Goal: Navigation & Orientation: Find specific page/section

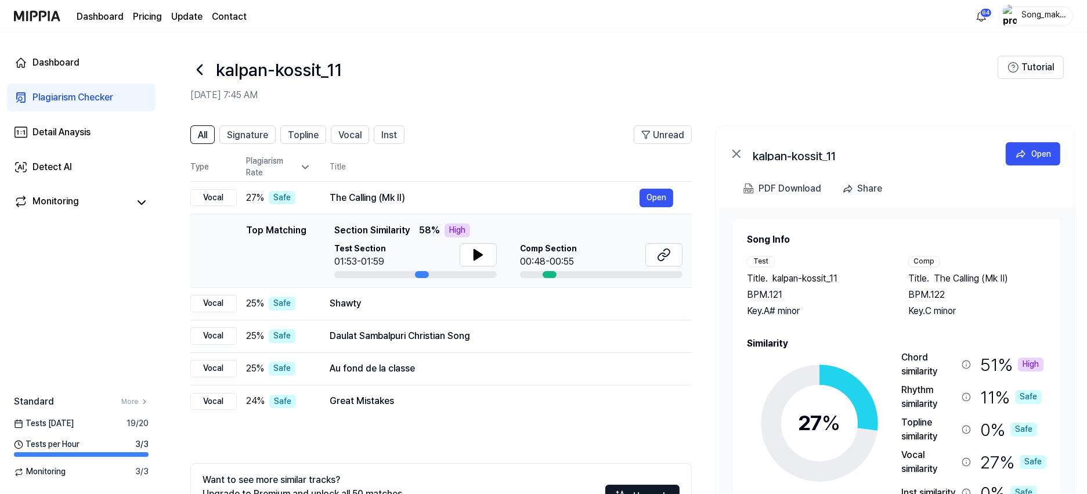
click at [201, 68] on icon at bounding box center [199, 69] width 19 height 19
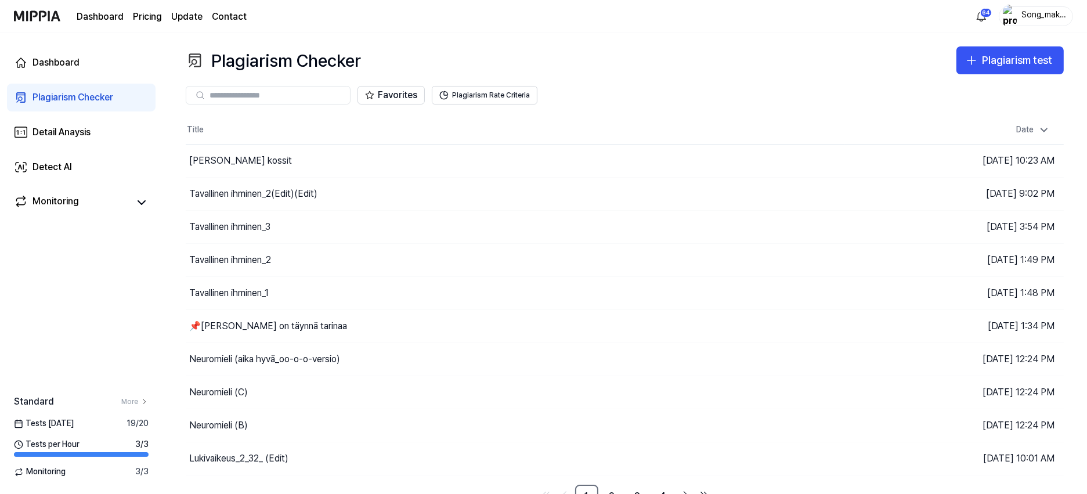
scroll to position [15, 0]
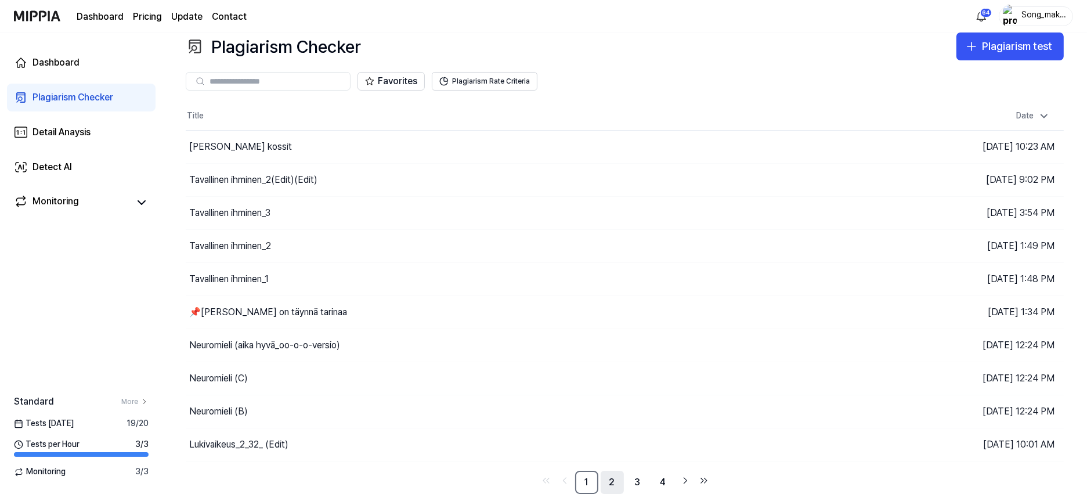
click at [609, 484] on link "2" at bounding box center [612, 482] width 23 height 23
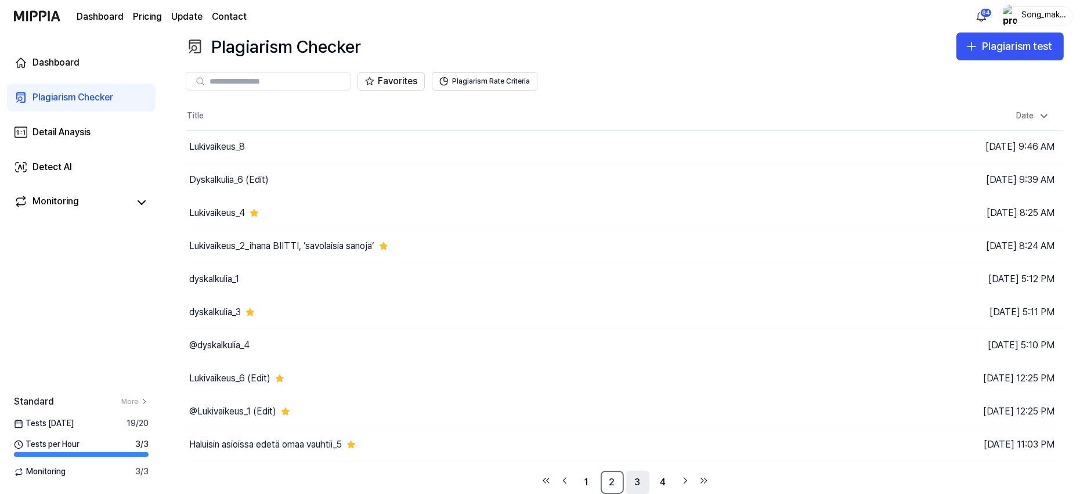
click at [633, 483] on link "3" at bounding box center [637, 482] width 23 height 23
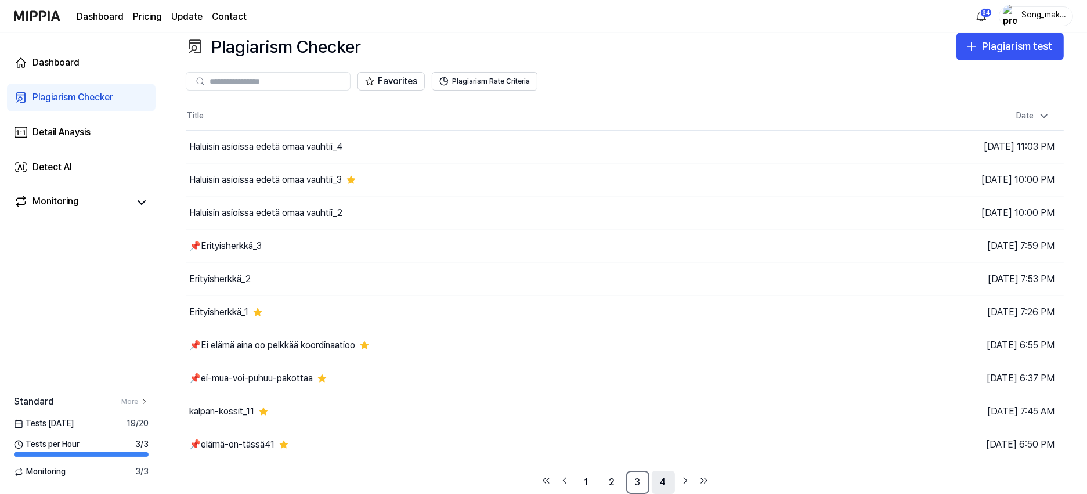
click at [665, 481] on link "4" at bounding box center [663, 482] width 23 height 23
